Goal: Task Accomplishment & Management: Manage account settings

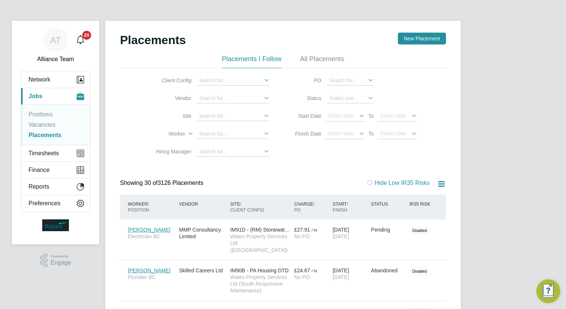
click at [51, 136] on link "Placements" at bounding box center [45, 135] width 33 height 6
click at [224, 134] on input at bounding box center [233, 134] width 73 height 10
click at [244, 144] on b "Sum" at bounding box center [249, 144] width 11 height 6
type input "Emily Summerfield"
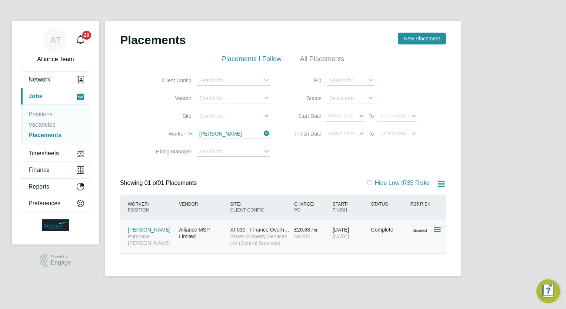
click at [360, 226] on div "24 Jun 2025 15 Aug 2025" at bounding box center [350, 233] width 39 height 21
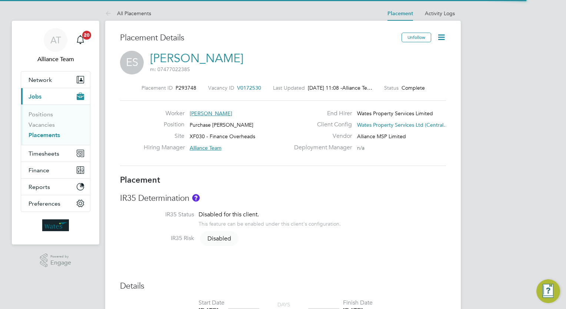
click at [437, 38] on icon at bounding box center [441, 37] width 9 height 9
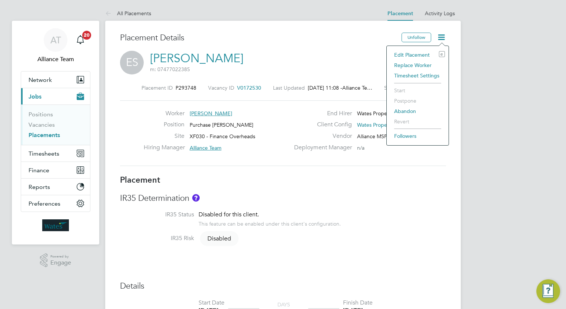
click at [423, 50] on li "Edit Placement e" at bounding box center [417, 55] width 54 height 10
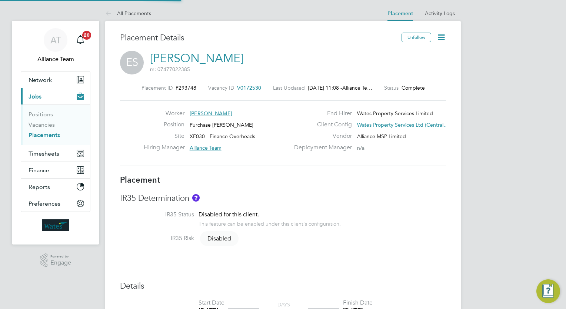
type input "Alliance Team"
type input "Lorraine Smith"
type input "24 Jun 2025"
type input "15 Aug 2025"
type input "00:00"
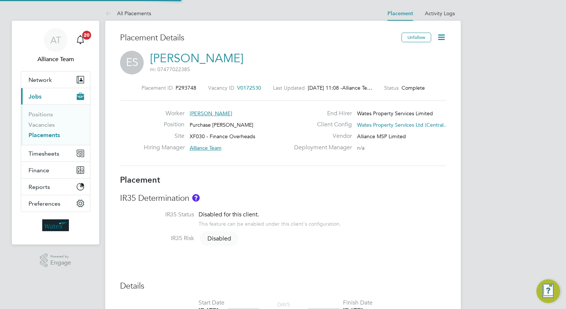
type input "00:00"
type input "07878"
click at [0, 0] on li "Hiring Manager Alliance Team" at bounding box center [0, 0] width 0 height 0
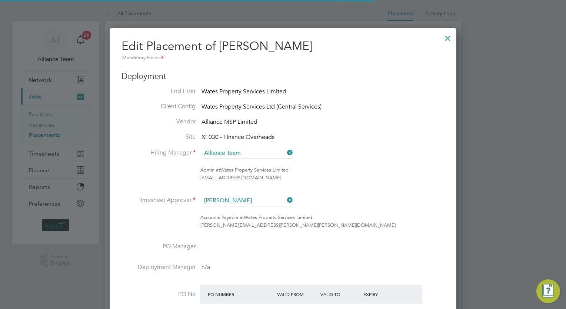
scroll to position [4, 4]
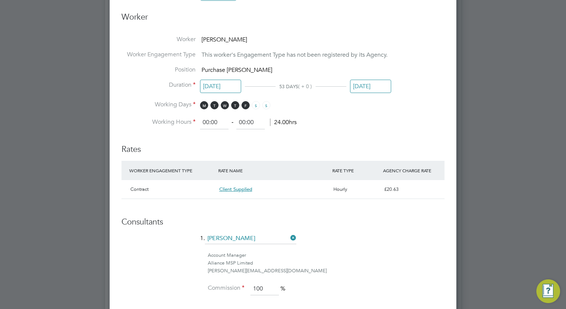
click at [373, 86] on input "15 Aug 2025" at bounding box center [370, 87] width 41 height 14
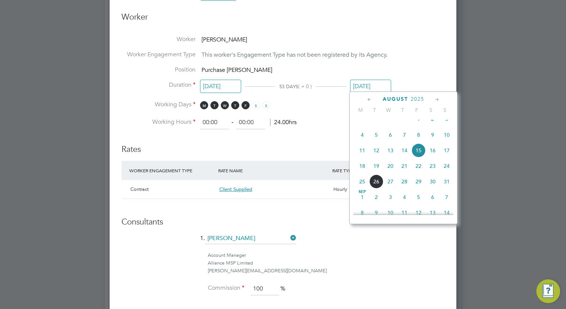
click at [440, 99] on icon at bounding box center [437, 100] width 7 height 8
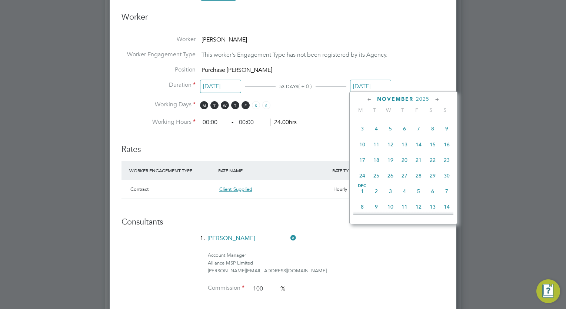
click at [436, 151] on span "15" at bounding box center [432, 144] width 14 height 14
type input "15 Nov 2025"
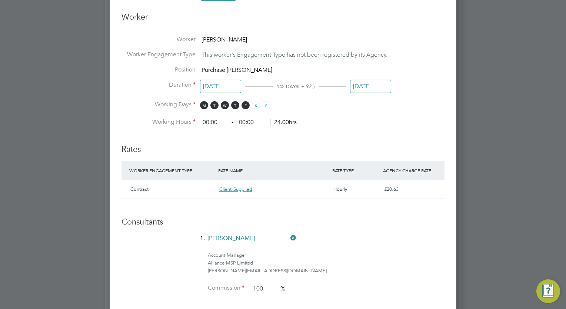
click at [396, 267] on div "alice@alliancemsp.co.uk" at bounding box center [326, 271] width 237 height 8
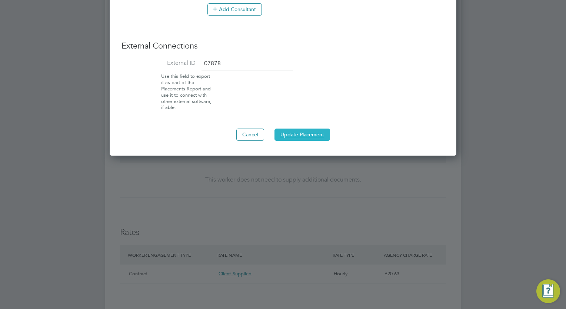
click at [310, 133] on button "Update Placement" at bounding box center [302, 134] width 56 height 12
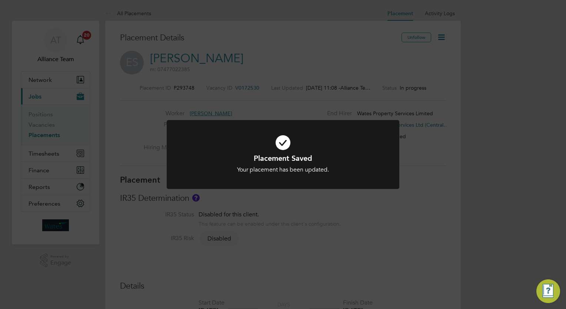
scroll to position [7, 43]
click at [305, 30] on div "Placement Saved Your placement has been updated. Cancel Okay" at bounding box center [283, 154] width 566 height 309
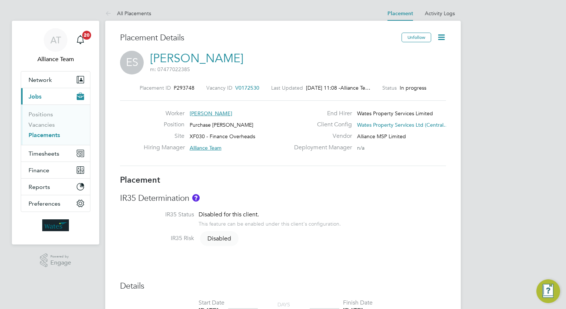
click at [45, 136] on link "Placements" at bounding box center [44, 134] width 31 height 7
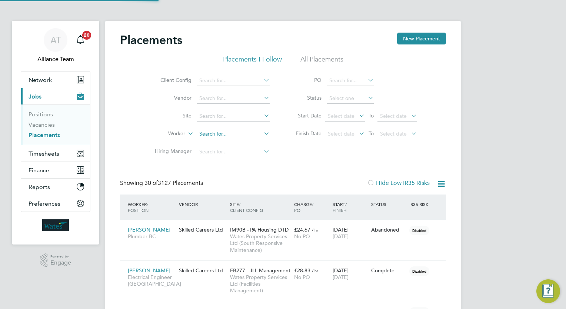
click at [231, 135] on input at bounding box center [233, 134] width 73 height 10
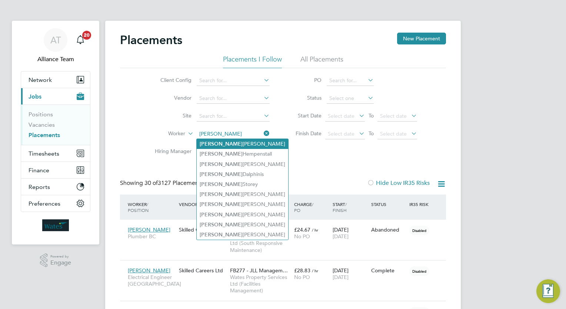
click at [245, 146] on li "Wayne Whittington" at bounding box center [242, 144] width 91 height 10
type input "Wayne Whittington"
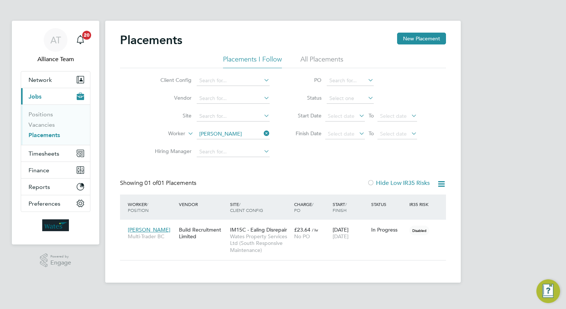
click at [40, 120] on li "Positions" at bounding box center [57, 116] width 56 height 10
click at [46, 124] on link "Vacancies" at bounding box center [42, 124] width 26 height 7
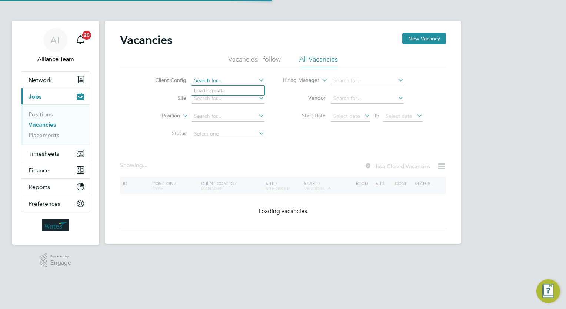
click at [238, 76] on input at bounding box center [227, 81] width 73 height 10
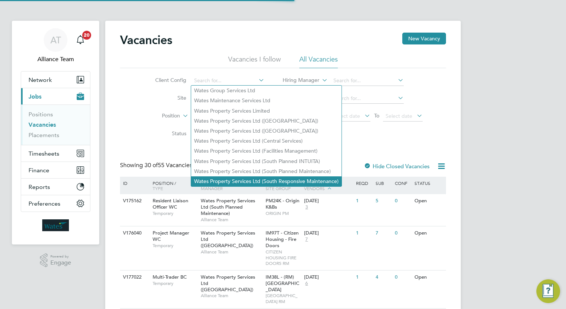
click at [309, 184] on li "Wates Property Services Ltd (South Responsive Maintenance)" at bounding box center [266, 181] width 150 height 10
type input "Wates Property Services Ltd (South Responsive Maintenance)"
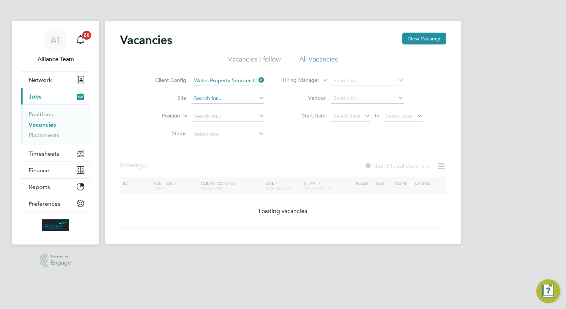
click at [225, 102] on input at bounding box center [227, 98] width 73 height 10
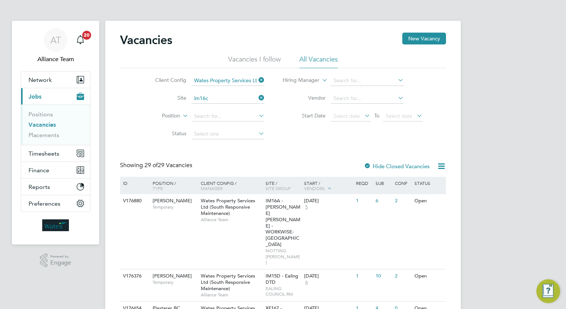
click at [244, 106] on li "IM16C - NOTT HILL - INNER WEST 1 DTD" at bounding box center [273, 108] width 164 height 10
type input "IM16C - [PERSON_NAME][GEOGRAPHIC_DATA][PERSON_NAME] - INNER WEST 1 DTD"
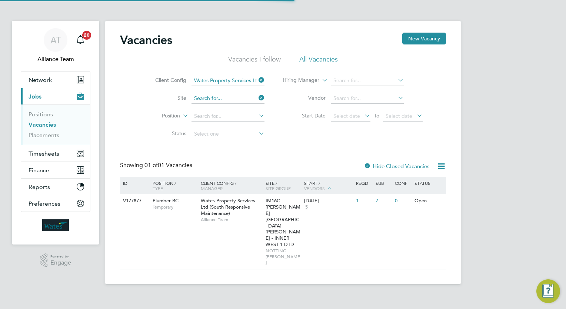
click at [226, 99] on input at bounding box center [227, 98] width 73 height 10
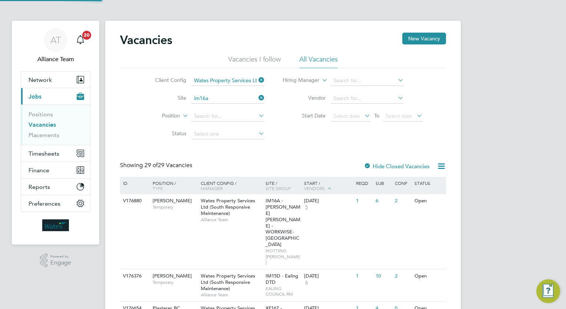
click at [230, 104] on li "IM16A - NOTT HILL - WORKWISE- North East" at bounding box center [291, 108] width 201 height 10
type input "IM16A - [PERSON_NAME] [PERSON_NAME] - WORKWISE- [GEOGRAPHIC_DATA]"
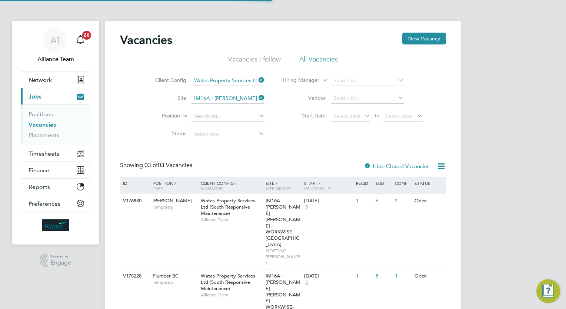
click at [281, 158] on div "Vacancies New Vacancy Vacancies I follow All Vacancies Client Config Wates Prop…" at bounding box center [283, 226] width 326 height 387
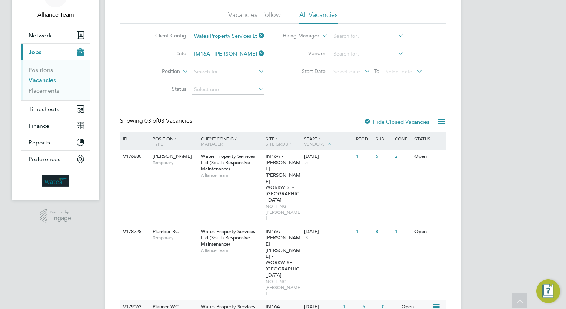
click at [45, 106] on span "Timesheets" at bounding box center [44, 109] width 31 height 7
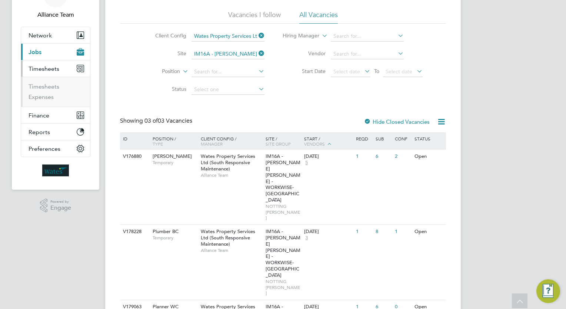
click at [47, 54] on button "Current page: Jobs" at bounding box center [55, 52] width 69 height 16
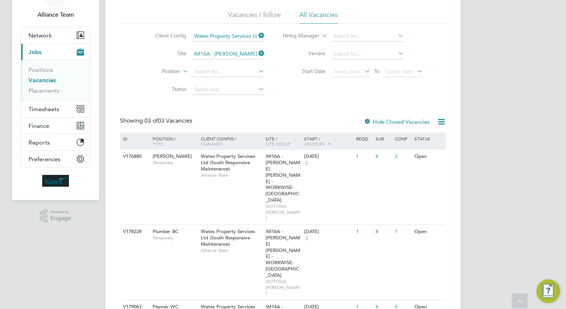
click at [47, 54] on button "Current page: Jobs" at bounding box center [55, 52] width 69 height 16
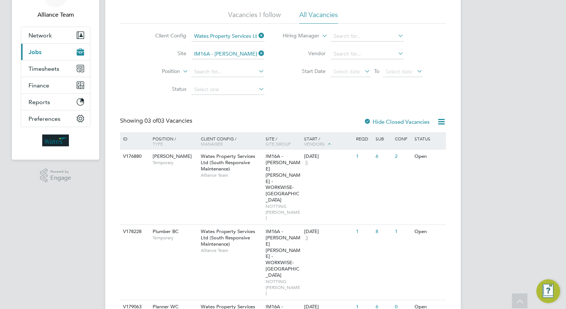
click at [45, 53] on button "Current page: Jobs" at bounding box center [55, 52] width 69 height 16
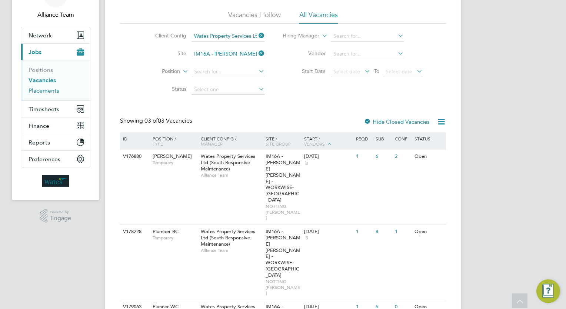
click at [49, 88] on link "Placements" at bounding box center [44, 90] width 31 height 7
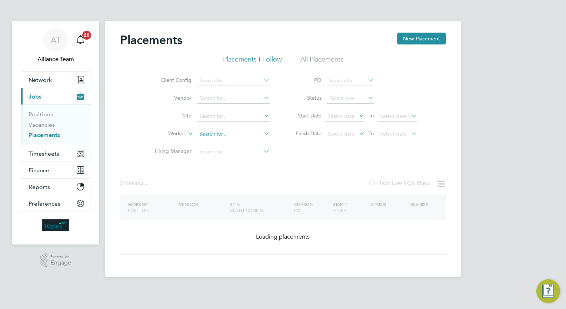
click at [229, 135] on input at bounding box center [233, 134] width 73 height 10
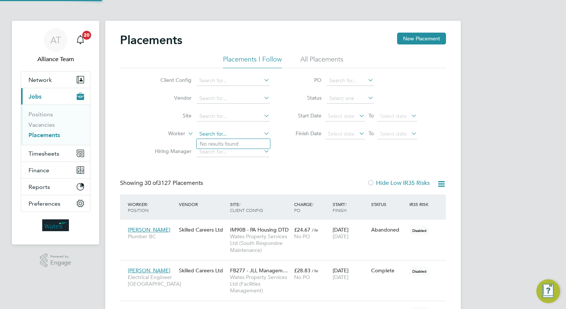
scroll to position [21, 51]
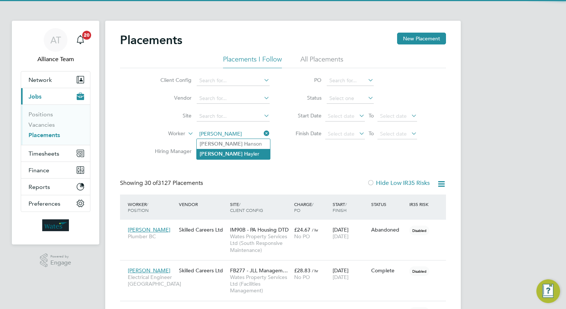
click at [238, 153] on li "Jake Ha yler" at bounding box center [233, 154] width 73 height 10
type input "Jake Hayler"
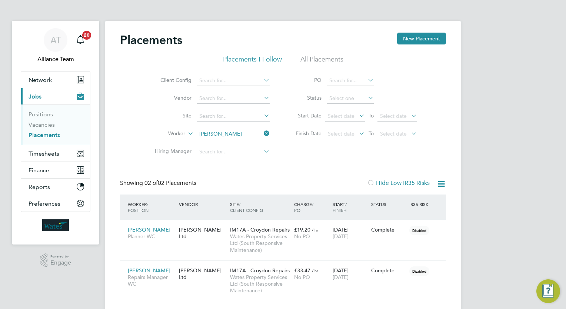
click at [325, 155] on div "Client Config Vendor Site Worker Jake Hayler Hiring Manager PO Status Start Dat…" at bounding box center [283, 114] width 326 height 93
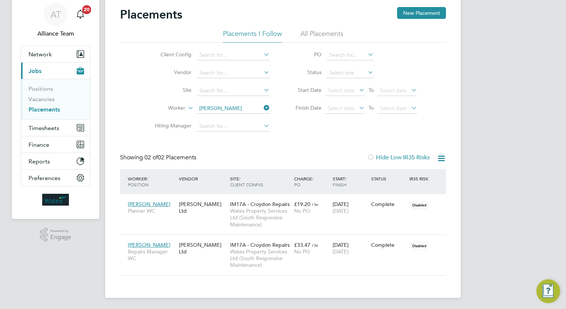
click at [521, 224] on div "AT Alliance Team Notifications 20 Applications: Network Team Members Businesses…" at bounding box center [283, 141] width 566 height 335
click at [324, 137] on div "Placements New Placement Placements I Follow All Placements Client Config Vendo…" at bounding box center [283, 141] width 326 height 268
click at [198, 140] on div "Placements New Placement Placements I Follow All Placements Client Config Vendo…" at bounding box center [283, 141] width 326 height 268
click at [47, 101] on link "Vacancies" at bounding box center [42, 99] width 26 height 7
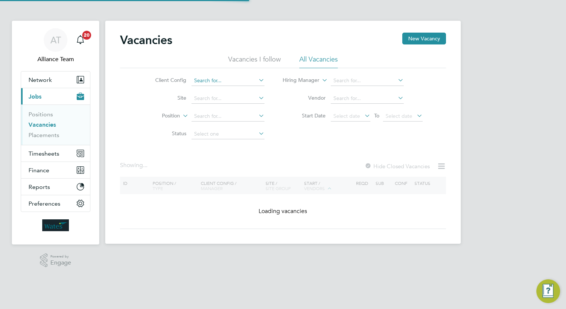
click at [231, 79] on input at bounding box center [227, 81] width 73 height 10
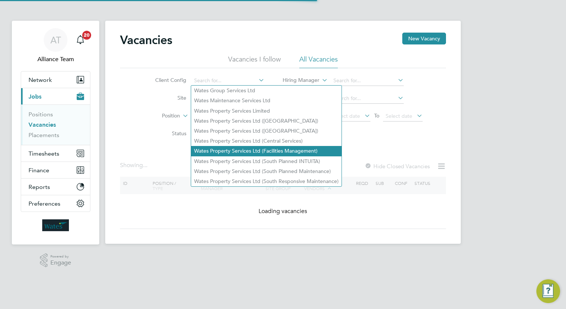
click at [278, 150] on li "Wates Property Services Ltd (Facilities Management)" at bounding box center [266, 151] width 150 height 10
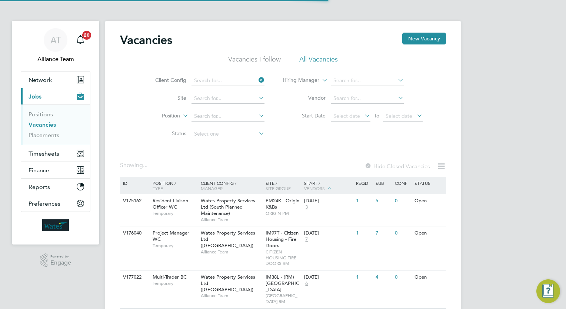
type input "Wates Property Services Ltd (Facilities Management)"
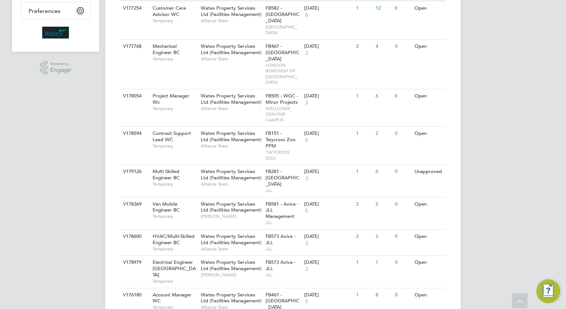
scroll to position [198, 0]
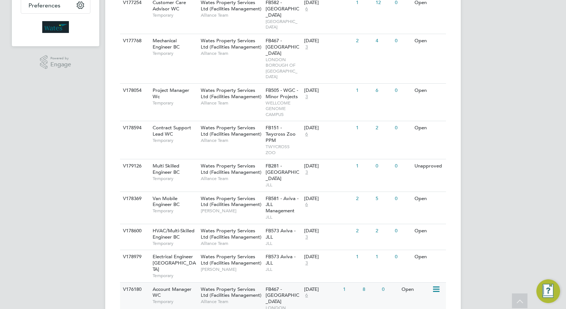
click at [436, 285] on icon at bounding box center [435, 289] width 7 height 9
click at [412, 295] on li "Update Status" at bounding box center [417, 296] width 43 height 10
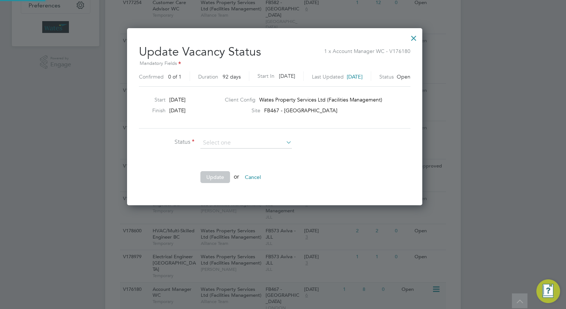
scroll to position [176, 311]
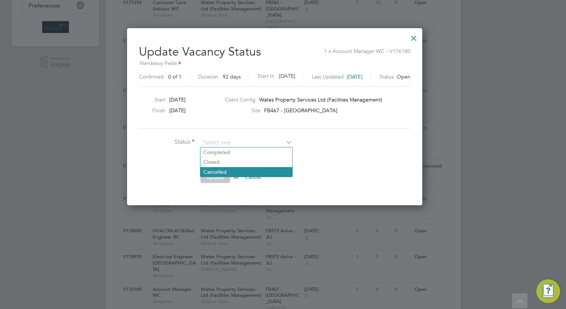
click at [234, 171] on li "Cancelled" at bounding box center [246, 172] width 92 height 10
type input "Cancelled"
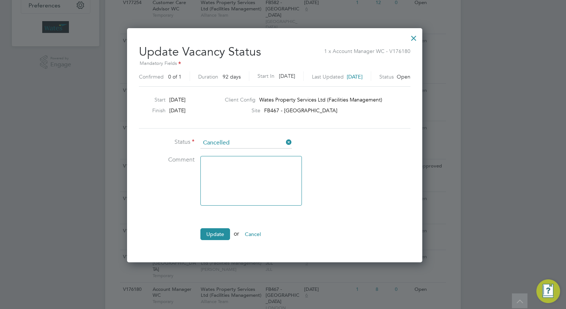
scroll to position [233, 311]
click at [218, 231] on button "Update" at bounding box center [215, 234] width 30 height 12
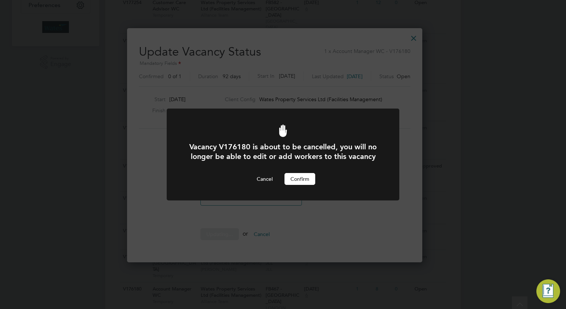
scroll to position [0, 0]
click at [296, 178] on button "Confirm" at bounding box center [299, 179] width 31 height 12
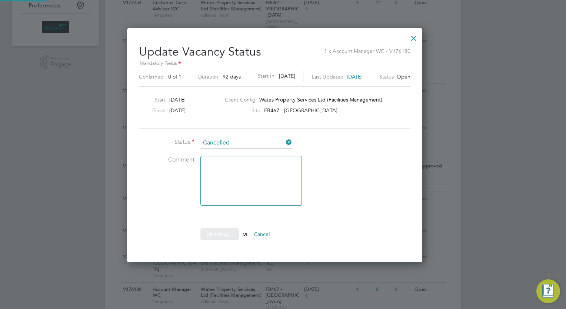
click at [474, 181] on div at bounding box center [283, 154] width 566 height 309
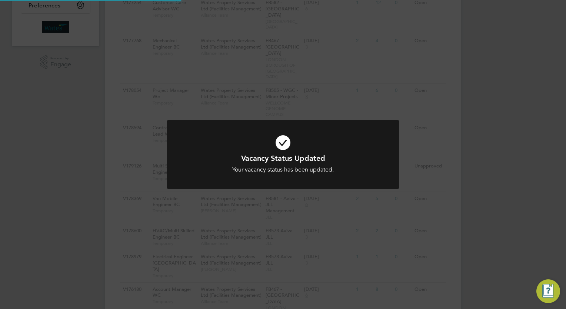
click at [508, 177] on div "Vacancy Status Updated Your vacancy status has been updated. Cancel Okay" at bounding box center [283, 154] width 566 height 309
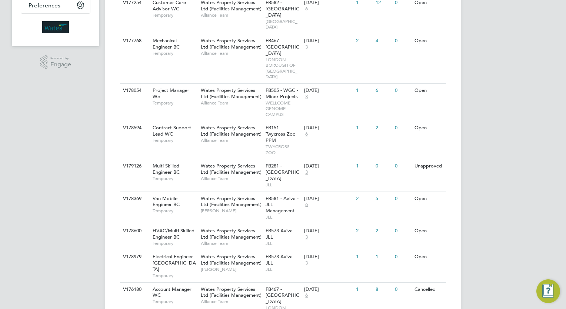
click at [27, 150] on div "AT Alliance Team Notifications 20 Applications: Network Team Members Businesses…" at bounding box center [283, 80] width 566 height 557
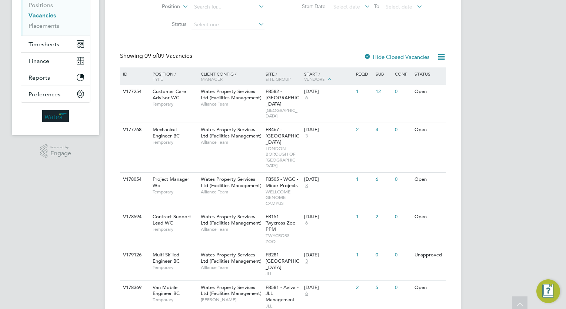
scroll to position [0, 0]
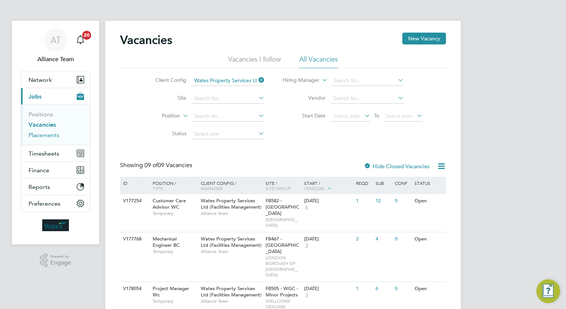
click at [48, 135] on link "Placements" at bounding box center [44, 134] width 31 height 7
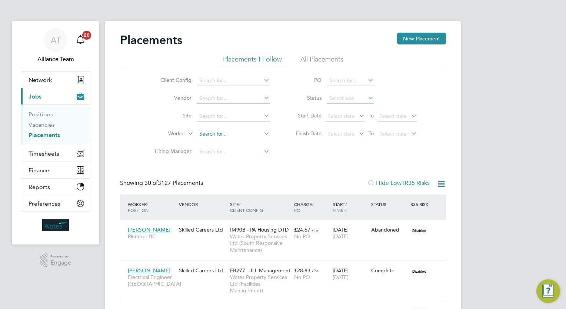
click at [232, 136] on input at bounding box center [233, 134] width 73 height 10
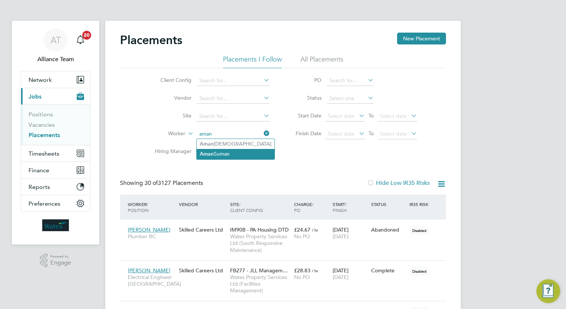
click at [238, 152] on li "Aman Suman" at bounding box center [236, 154] width 78 height 10
type input "Aman Suman"
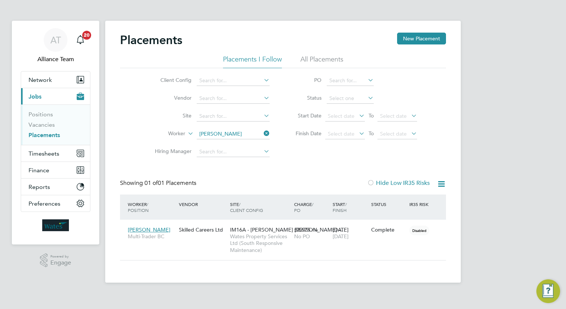
click at [477, 178] on div "AT Alliance Team Notifications 20 Applications: Network Team Members Businesses…" at bounding box center [283, 147] width 566 height 294
click at [533, 185] on div "AT Alliance Team Notifications 20 Applications: Network Team Members Businesses…" at bounding box center [283, 147] width 566 height 294
click at [323, 238] on div "No PO" at bounding box center [311, 236] width 35 height 7
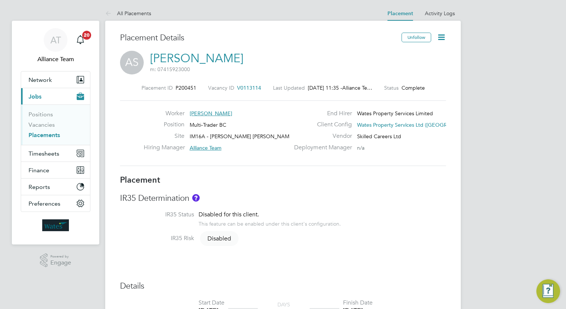
click at [385, 210] on div "IR35 Determination IR35 Status Disabled for this client. This feature can be en…" at bounding box center [283, 222] width 326 height 58
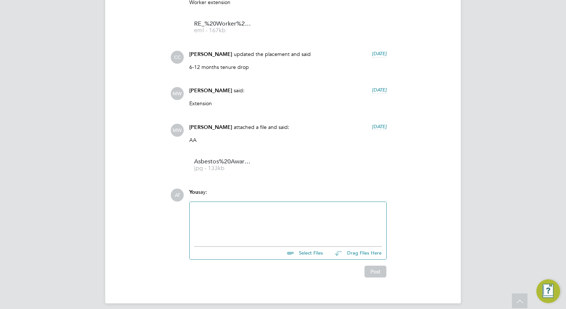
scroll to position [851, 0]
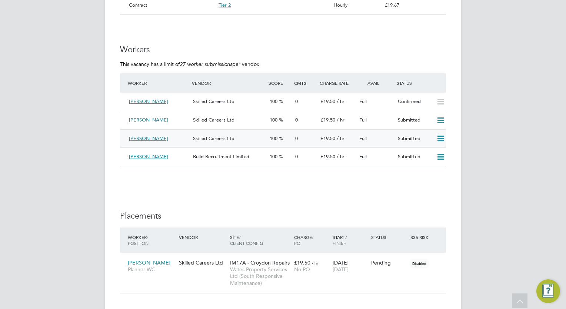
click at [439, 137] on icon at bounding box center [440, 139] width 9 height 6
click at [429, 162] on li "Reject" at bounding box center [431, 164] width 26 height 10
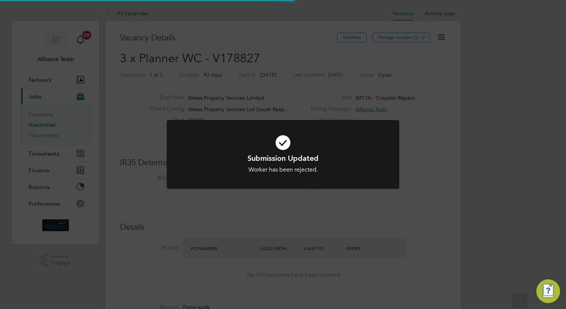
click at [386, 207] on div "Submission Updated Worker has been rejected. Cancel Okay" at bounding box center [283, 154] width 566 height 309
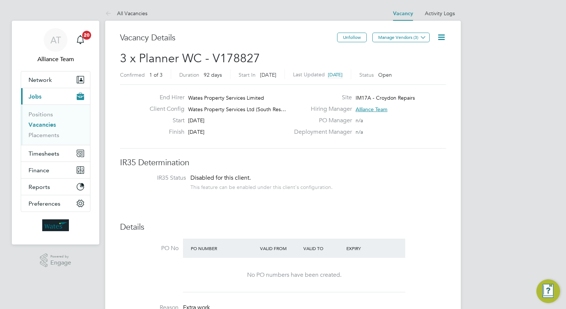
click at [379, 191] on li "IR35 Status Disabled for this client. This feature can be enabled under this cl…" at bounding box center [282, 183] width 311 height 18
click at [50, 151] on span "Timesheets" at bounding box center [44, 153] width 31 height 7
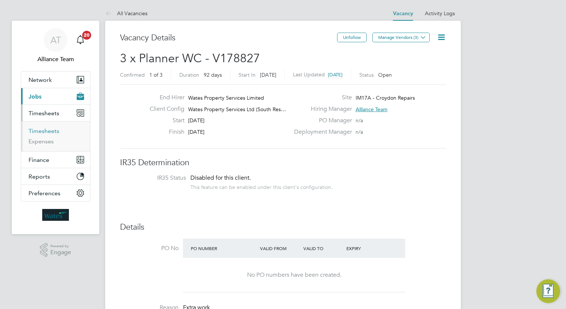
click at [53, 129] on link "Timesheets" at bounding box center [44, 130] width 31 height 7
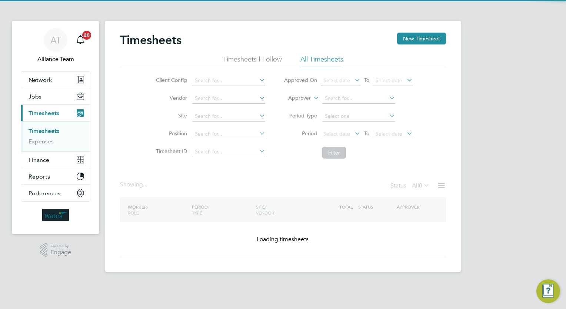
click at [304, 98] on label "Approver" at bounding box center [293, 97] width 33 height 7
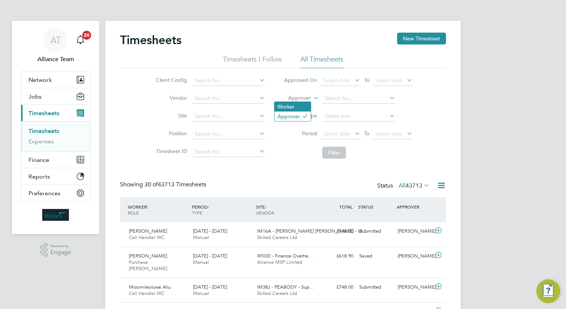
scroll to position [19, 64]
click at [296, 106] on li "Worker" at bounding box center [292, 107] width 36 height 10
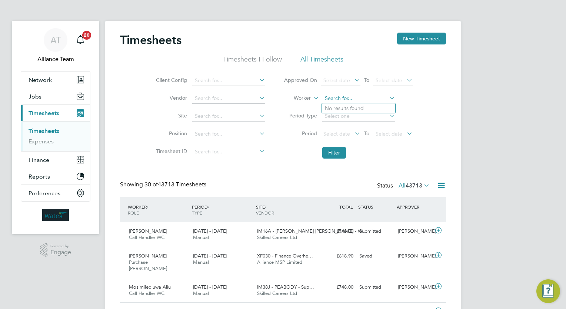
click at [364, 99] on input at bounding box center [358, 98] width 73 height 10
click at [299, 101] on label "Worker" at bounding box center [293, 97] width 33 height 7
click at [298, 116] on li "Approver" at bounding box center [292, 116] width 36 height 10
click at [345, 100] on input at bounding box center [358, 98] width 73 height 10
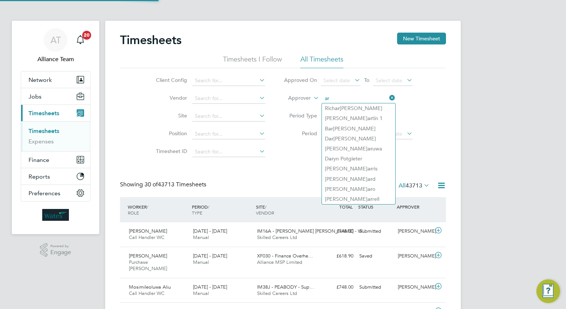
type input "a"
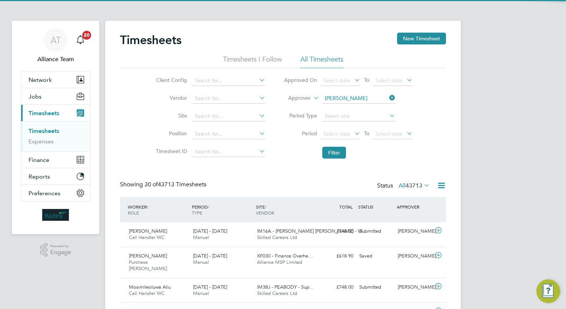
click at [357, 108] on li "[PERSON_NAME] on" at bounding box center [358, 108] width 73 height 10
type input "[PERSON_NAME]"
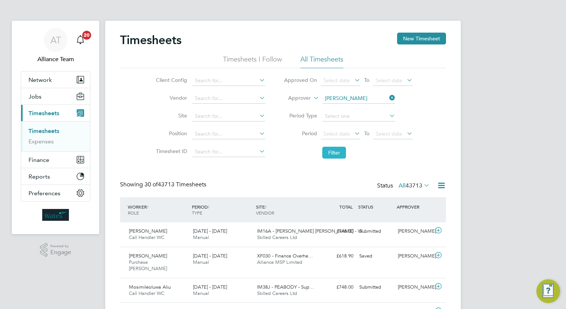
click at [341, 153] on button "Filter" at bounding box center [334, 153] width 24 height 12
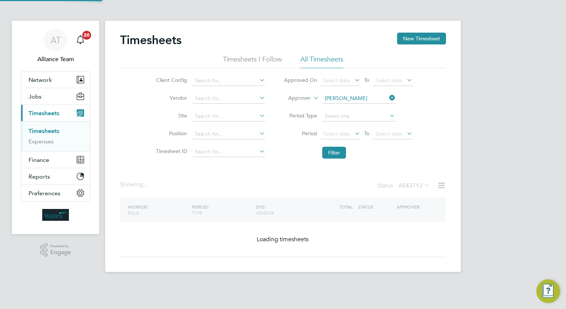
click at [456, 149] on div "Timesheets New Timesheet Timesheets I Follow All Timesheets Client Config Vendo…" at bounding box center [282, 146] width 355 height 251
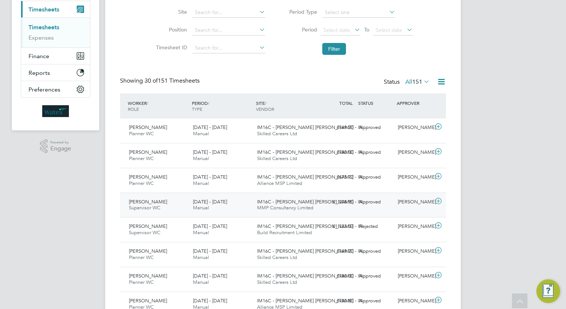
click at [358, 199] on div "Approved" at bounding box center [375, 202] width 39 height 12
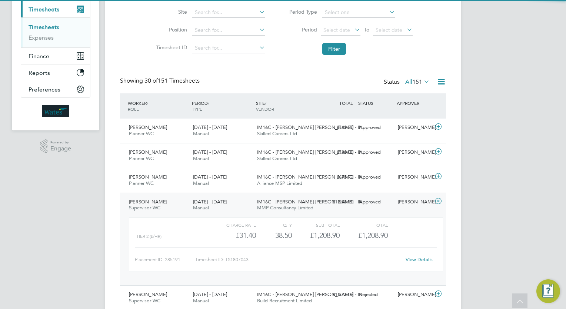
click at [358, 199] on div "Approved" at bounding box center [375, 202] width 39 height 12
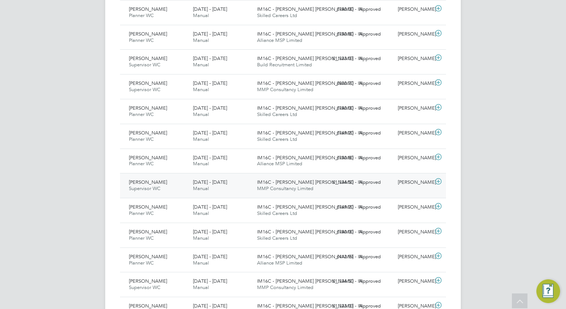
click at [370, 176] on div "Approved" at bounding box center [375, 182] width 39 height 12
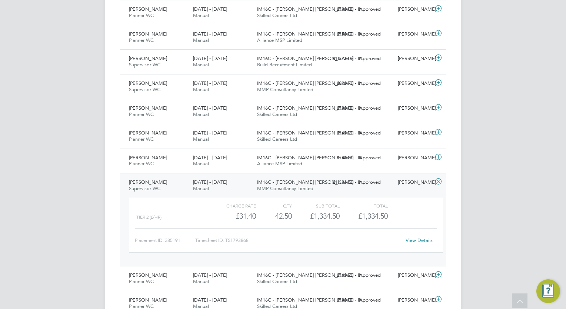
click at [370, 176] on div "Approved" at bounding box center [375, 182] width 39 height 12
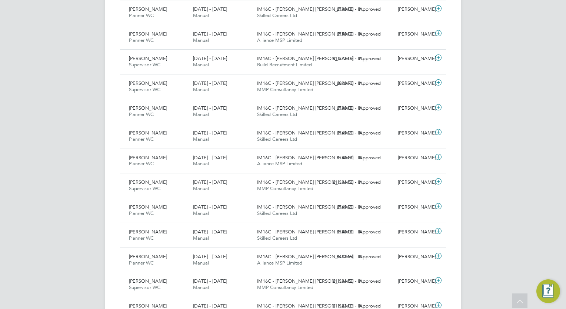
click at [511, 163] on div "AT Alliance Team Notifications 20 Applications: Network Team Members Businesses…" at bounding box center [283, 136] width 566 height 1013
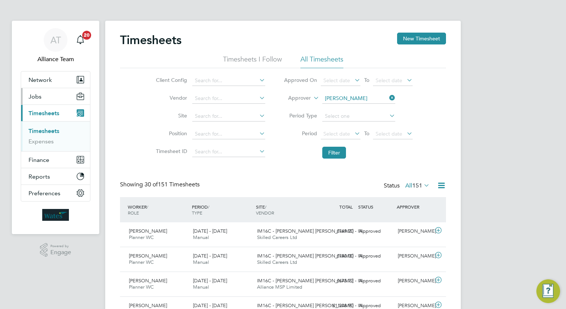
click at [34, 94] on span "Jobs" at bounding box center [35, 96] width 13 height 7
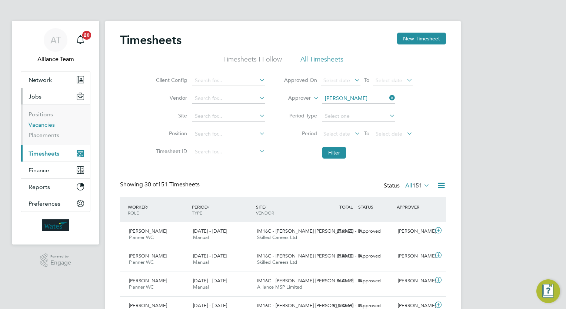
click at [50, 123] on link "Vacancies" at bounding box center [42, 124] width 26 height 7
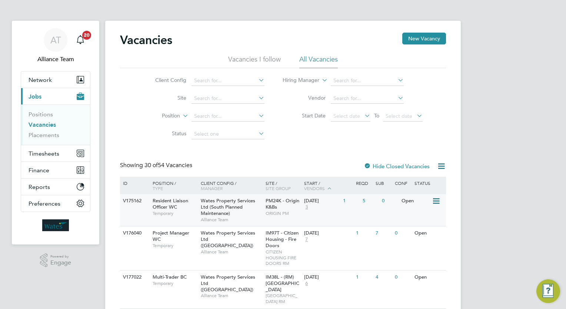
click at [274, 216] on div "PM24K - Origin K&Bs ORIGIN PM" at bounding box center [283, 207] width 39 height 26
